Goal: Information Seeking & Learning: Check status

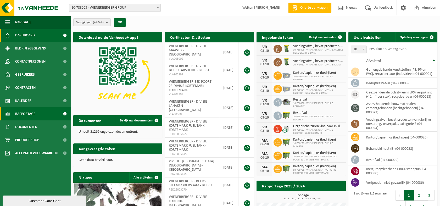
click at [29, 113] on span "Rapportage" at bounding box center [25, 113] width 20 height 13
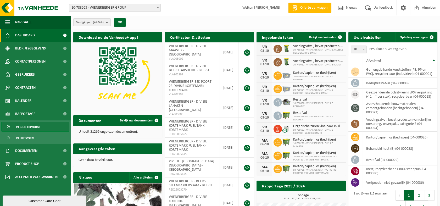
click at [27, 128] on span "In grafiekvorm" at bounding box center [28, 127] width 24 height 10
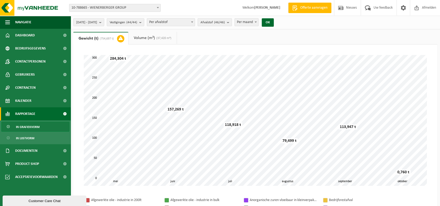
click at [171, 20] on span "Per afvalstof" at bounding box center [171, 22] width 48 height 7
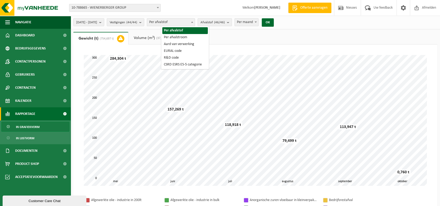
click at [171, 20] on span "Per afvalstof" at bounding box center [171, 22] width 48 height 7
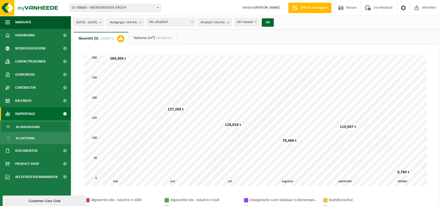
click at [225, 23] on span "Afvalstof (46/46)" at bounding box center [212, 23] width 24 height 8
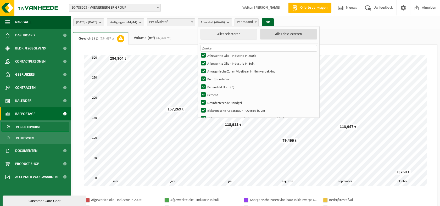
click at [292, 34] on button "Alles deselecteren" at bounding box center [288, 34] width 56 height 10
checkbox input "false"
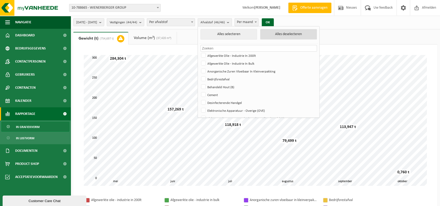
checkbox input "false"
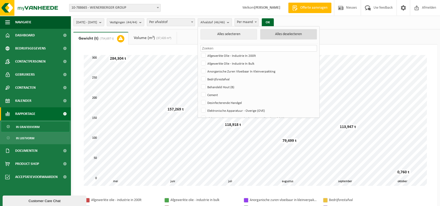
checkbox input "false"
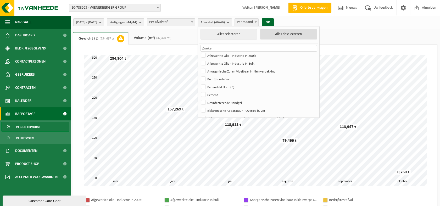
checkbox input "false"
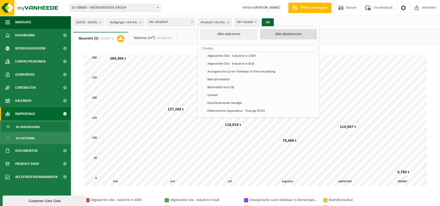
checkbox input "false"
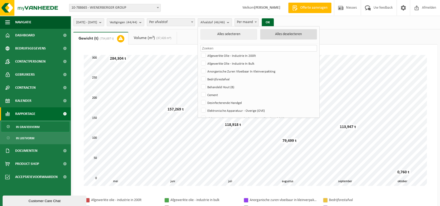
checkbox input "false"
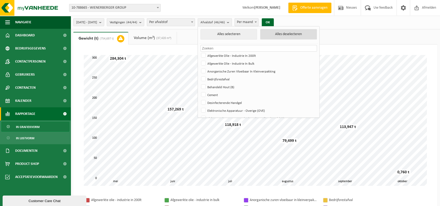
checkbox input "false"
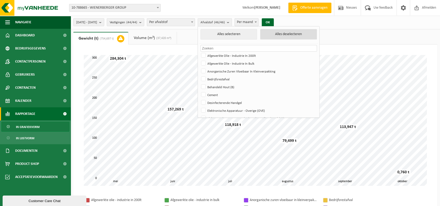
checkbox input "false"
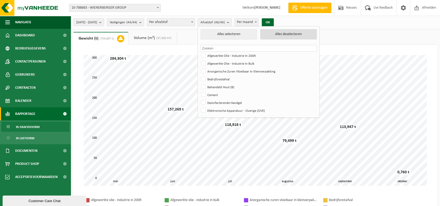
checkbox input "false"
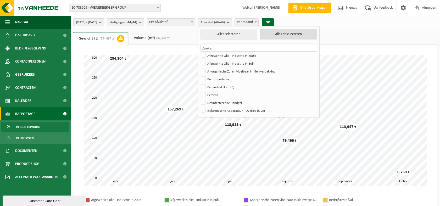
checkbox input "false"
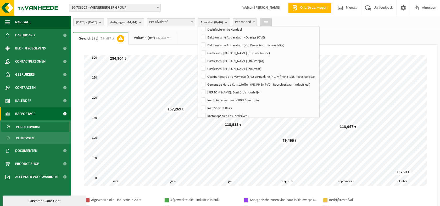
scroll to position [87, 0]
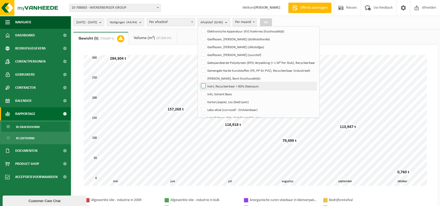
click at [218, 85] on label "Inert, Recycleerbaar < 80% Steenpuin" at bounding box center [258, 86] width 116 height 8
click at [199, 82] on input "Inert, Recycleerbaar < 80% Steenpuin" at bounding box center [199, 82] width 0 height 0
checkbox input "true"
click at [272, 22] on button "OK" at bounding box center [266, 22] width 12 height 8
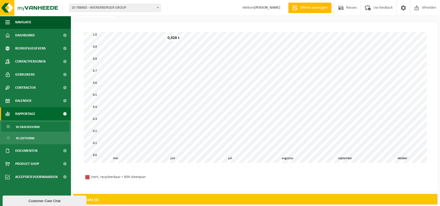
scroll to position [0, 0]
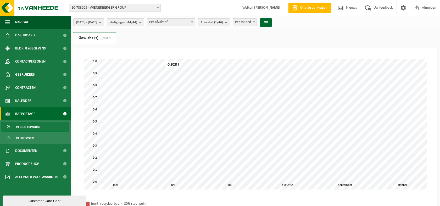
click at [27, 127] on span "In grafiekvorm" at bounding box center [28, 127] width 24 height 10
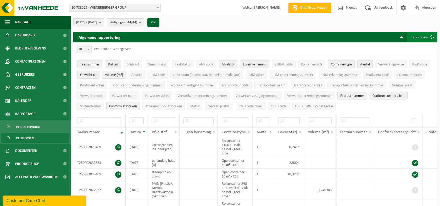
click at [422, 38] on button "Exporteren" at bounding box center [422, 37] width 30 height 10
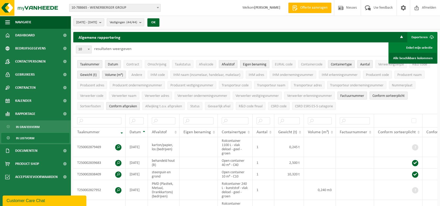
click at [412, 57] on link "Alle beschikbare kolommen" at bounding box center [412, 58] width 47 height 10
click at [111, 7] on span "10-788665 - WIENERBERGER GROUP" at bounding box center [114, 7] width 91 height 7
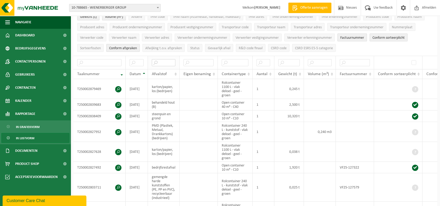
click at [164, 62] on input "text" at bounding box center [164, 62] width 24 height 7
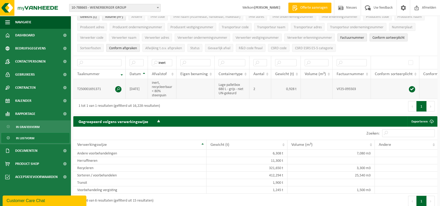
click at [116, 86] on span at bounding box center [118, 89] width 6 height 6
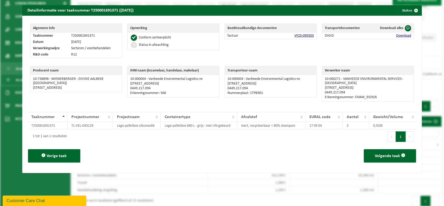
click at [300, 36] on link "VF25-095503" at bounding box center [303, 36] width 19 height 4
click at [401, 10] on button "Sluiten" at bounding box center [409, 10] width 23 height 10
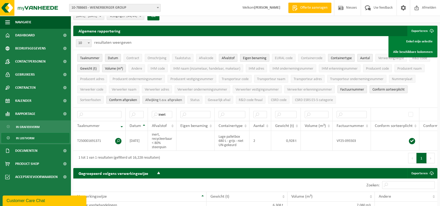
scroll to position [0, 0]
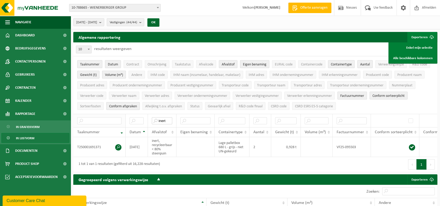
drag, startPoint x: 167, startPoint y: 120, endPoint x: 121, endPoint y: 120, distance: 46.0
click at [122, 120] on tr "inert" at bounding box center [267, 120] width 389 height 13
type input "steenpuin"
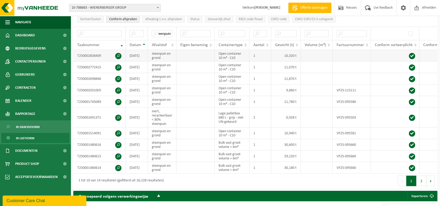
scroll to position [0, 0]
click at [118, 53] on span at bounding box center [118, 56] width 6 height 6
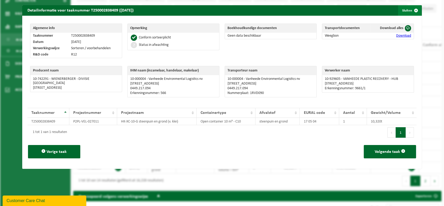
click at [411, 9] on span "button" at bounding box center [416, 10] width 10 height 10
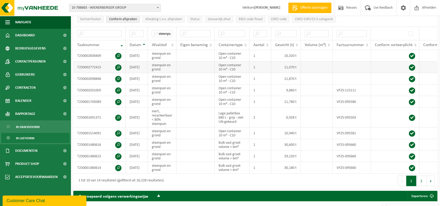
click at [118, 66] on span at bounding box center [118, 67] width 6 height 6
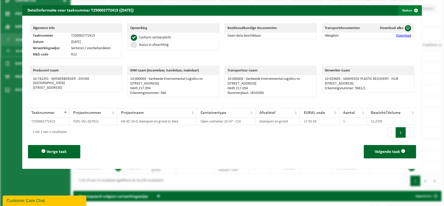
click at [415, 11] on span "button" at bounding box center [416, 10] width 10 height 10
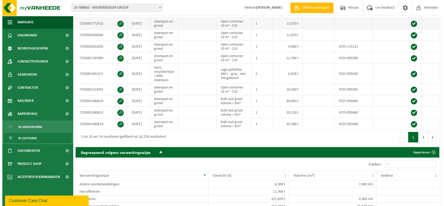
scroll to position [145, 0]
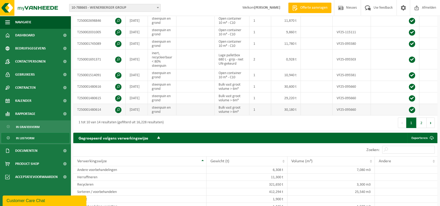
click at [117, 107] on span at bounding box center [118, 110] width 6 height 6
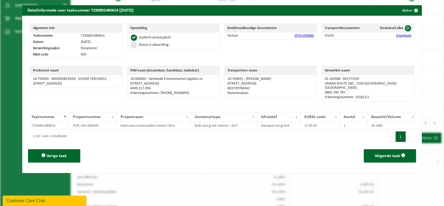
click at [298, 37] on link "VF25-095660" at bounding box center [303, 36] width 19 height 4
